Goal: Information Seeking & Learning: Learn about a topic

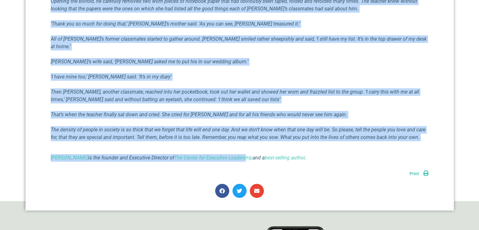
scroll to position [535, 0]
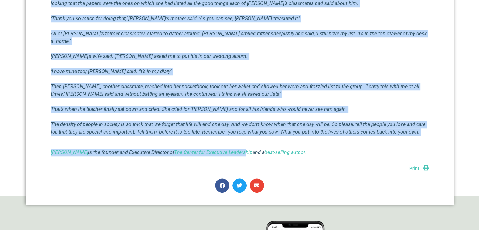
drag, startPoint x: 159, startPoint y: 29, endPoint x: 98, endPoint y: 140, distance: 126.8
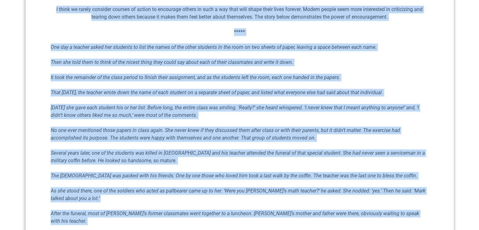
scroll to position [283, 0]
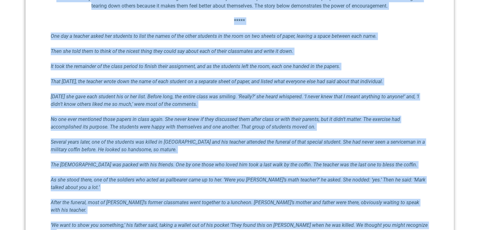
copy div "The Power of Encouragement Richard E. Simmons III August 22, 2025 I think we ra…"
click at [152, 29] on div "I think we rarely consider courses of action to encourage others in such a way …" at bounding box center [240, 201] width 378 height 413
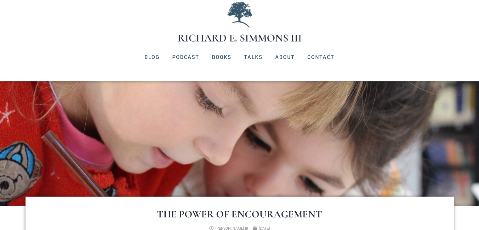
scroll to position [0, 0]
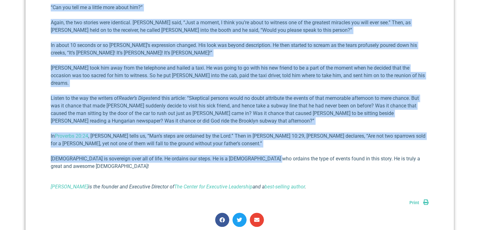
scroll to position [630, 0]
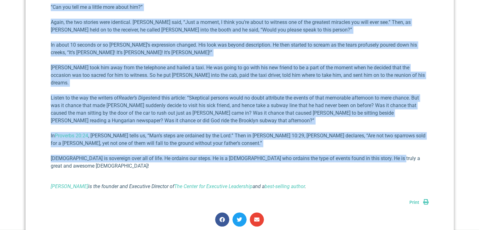
drag, startPoint x: 167, startPoint y: 29, endPoint x: 401, endPoint y: 139, distance: 258.1
copy div "Lor ip d Sit Amet Consec Adipisc E. Seddoei TEM Incidi 70, 8640 U labore et dol…"
click at [239, 95] on p "Listen to the way the writers of Reader’s Digest end this article: “Skeptical p…" at bounding box center [240, 109] width 378 height 30
